Goal: Navigation & Orientation: Find specific page/section

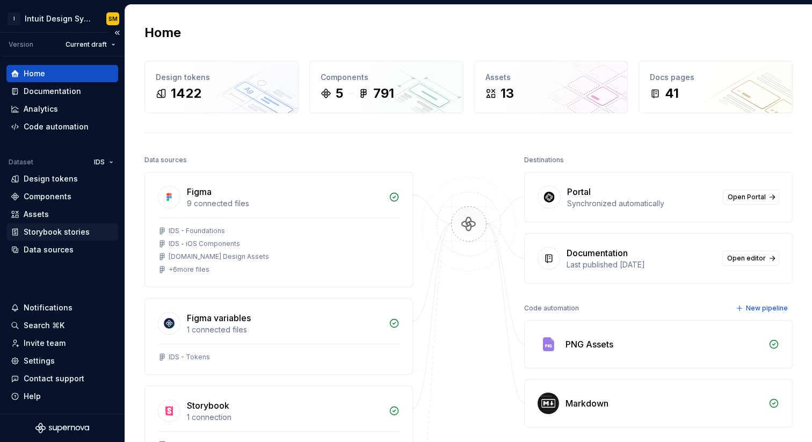
click at [57, 232] on div "Storybook stories" at bounding box center [57, 231] width 66 height 11
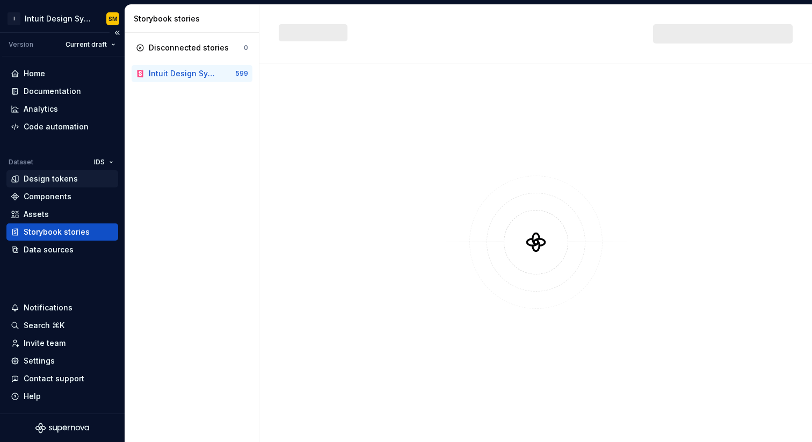
click at [53, 183] on div "Design tokens" at bounding box center [51, 178] width 54 height 11
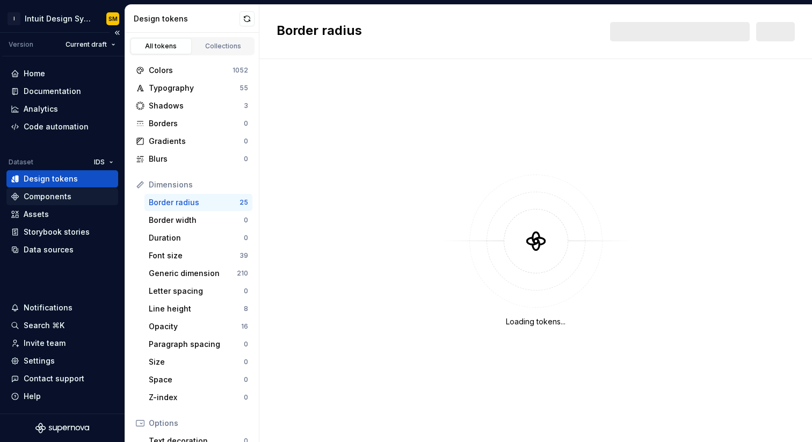
click at [50, 198] on div "Components" at bounding box center [48, 196] width 48 height 11
